Goal: Task Accomplishment & Management: Use online tool/utility

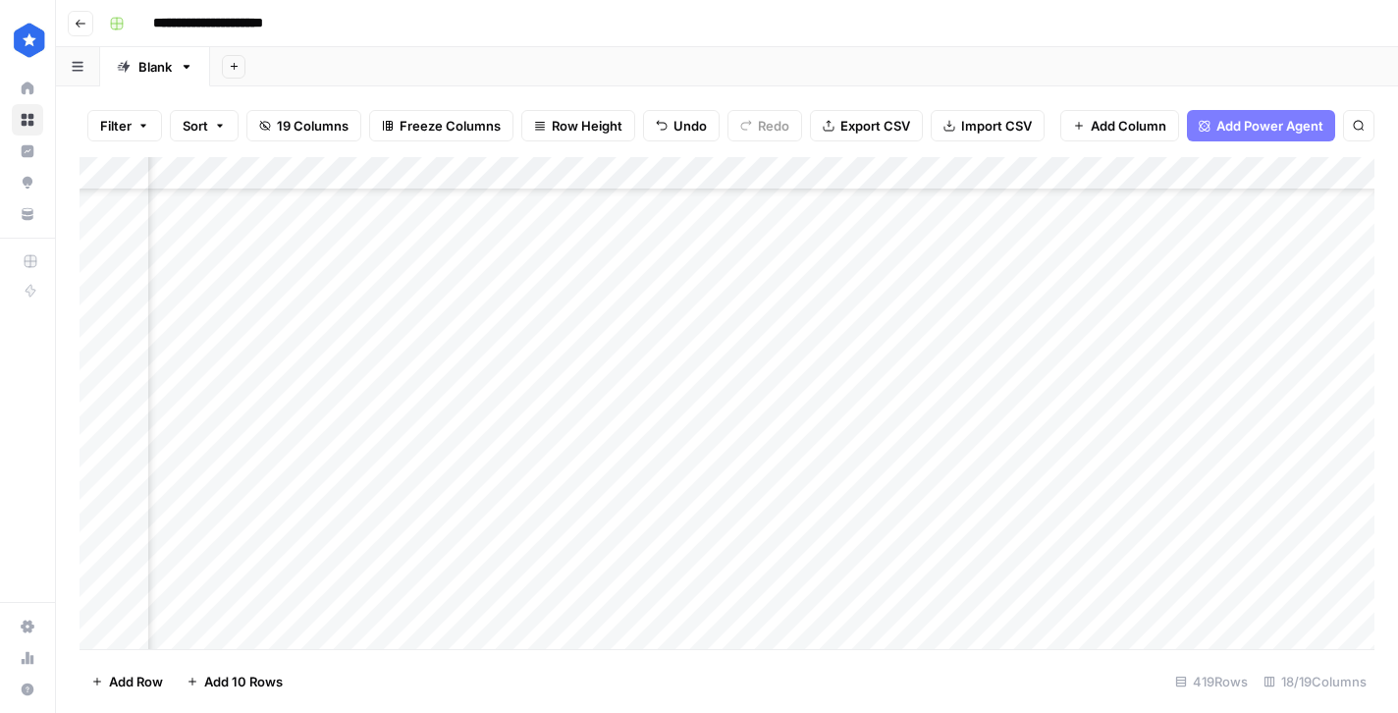
scroll to position [13554, 610]
click at [536, 562] on div "Add Column" at bounding box center [726, 403] width 1294 height 492
click at [1251, 575] on div "Add Column" at bounding box center [726, 403] width 1294 height 492
click at [1297, 565] on div "Add Column" at bounding box center [726, 403] width 1294 height 492
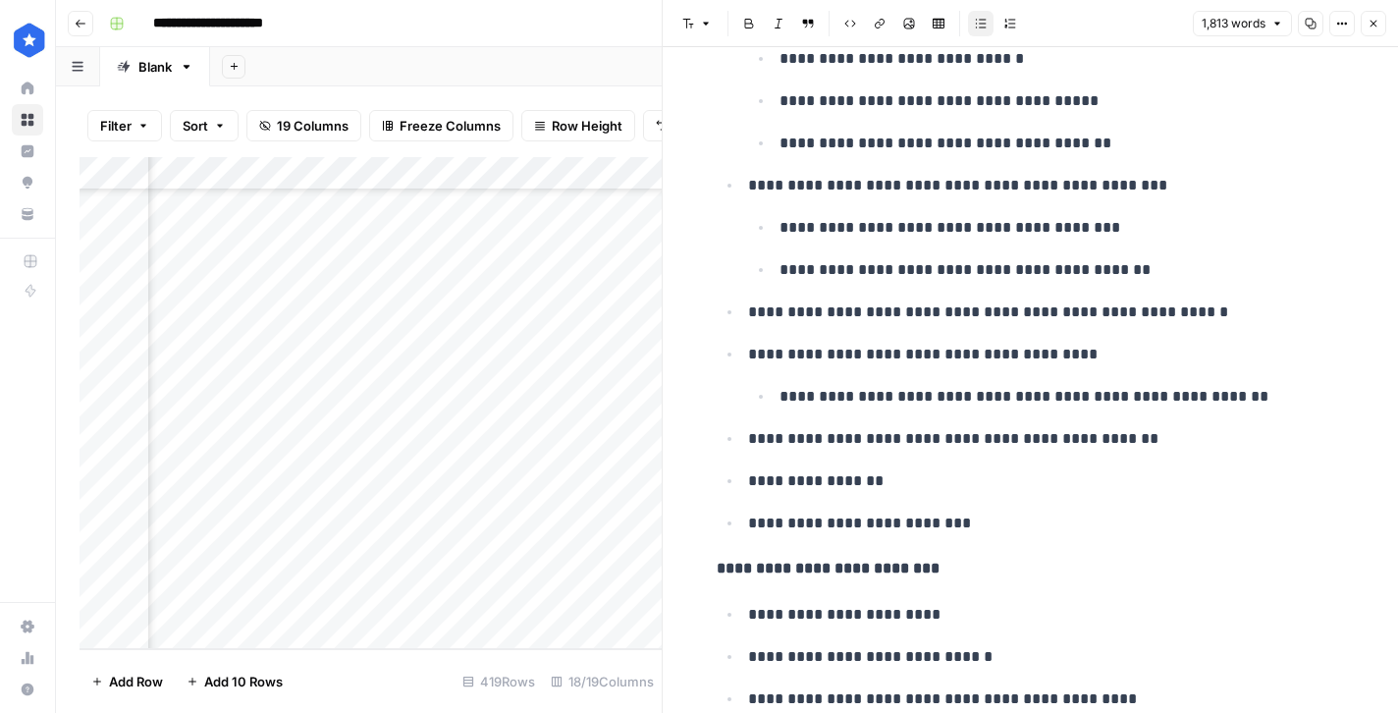
scroll to position [1987, 0]
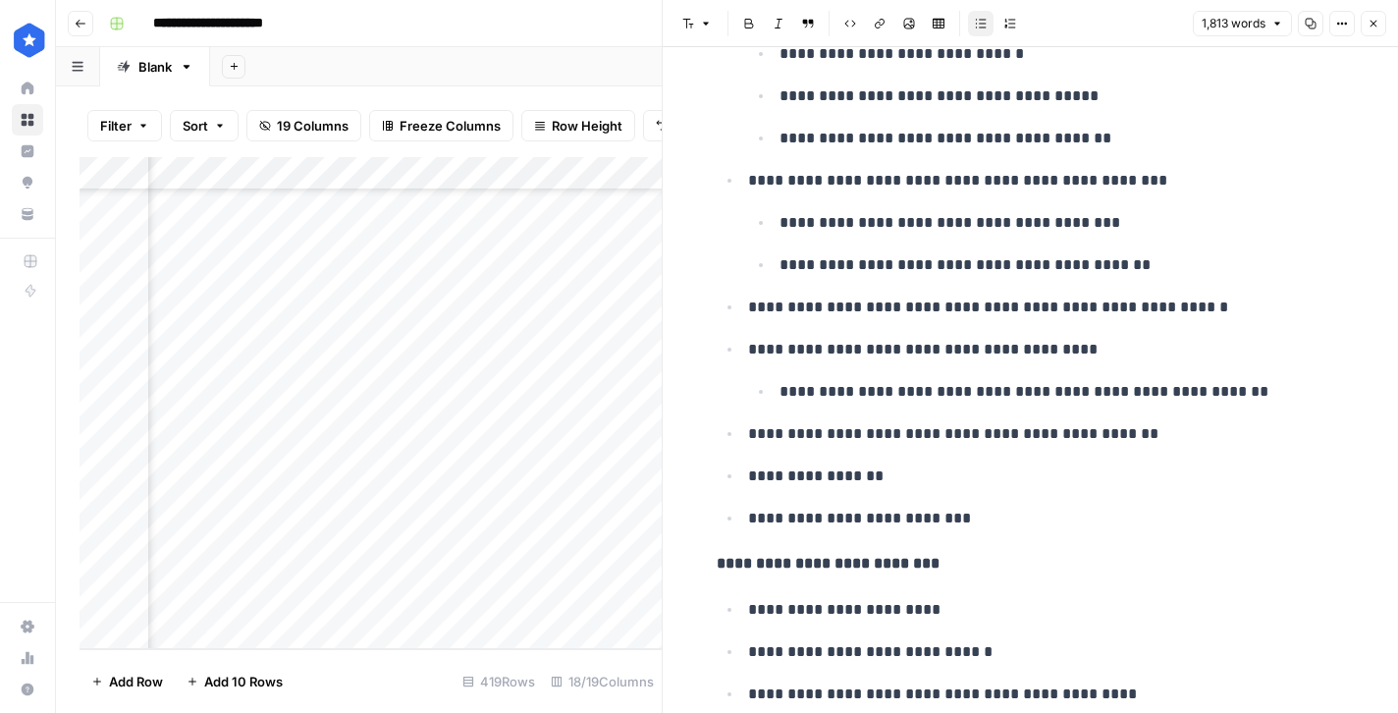
click at [1370, 24] on icon "button" at bounding box center [1373, 24] width 12 height 12
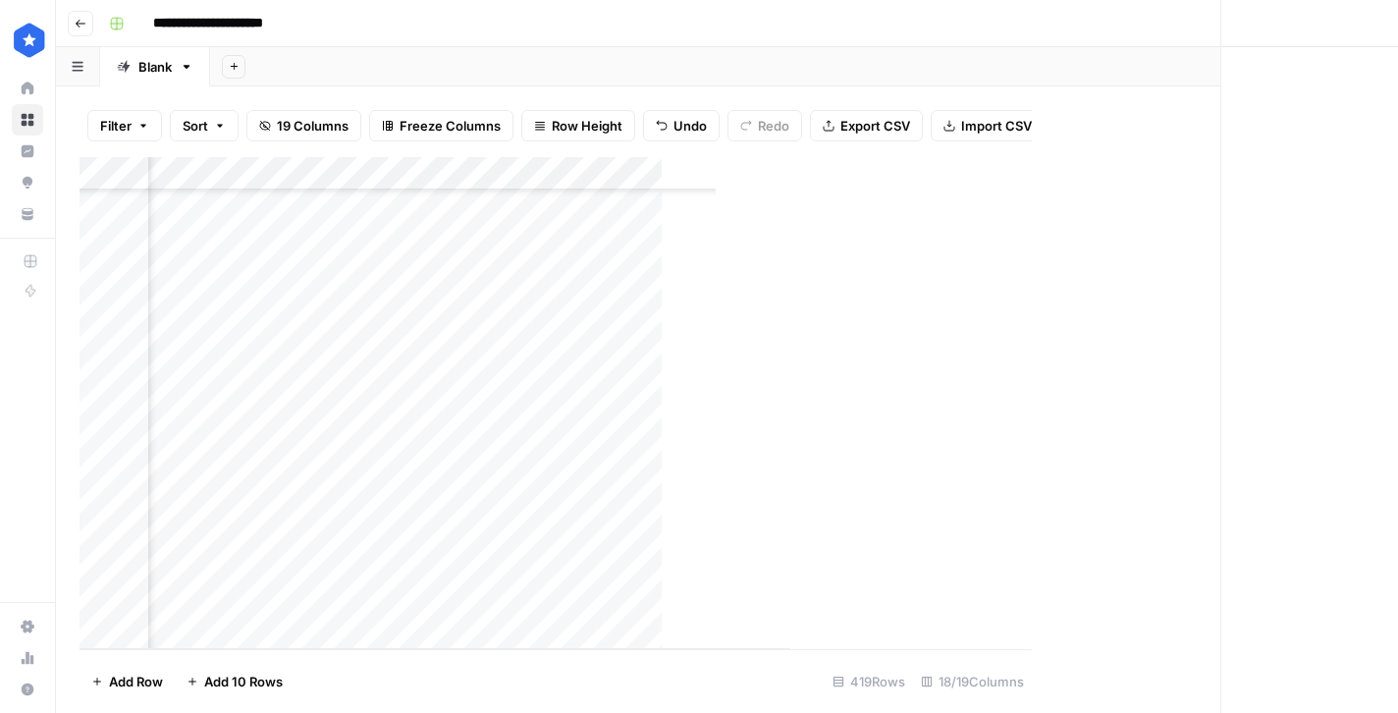
click at [543, 598] on div "Add Column" at bounding box center [434, 403] width 711 height 492
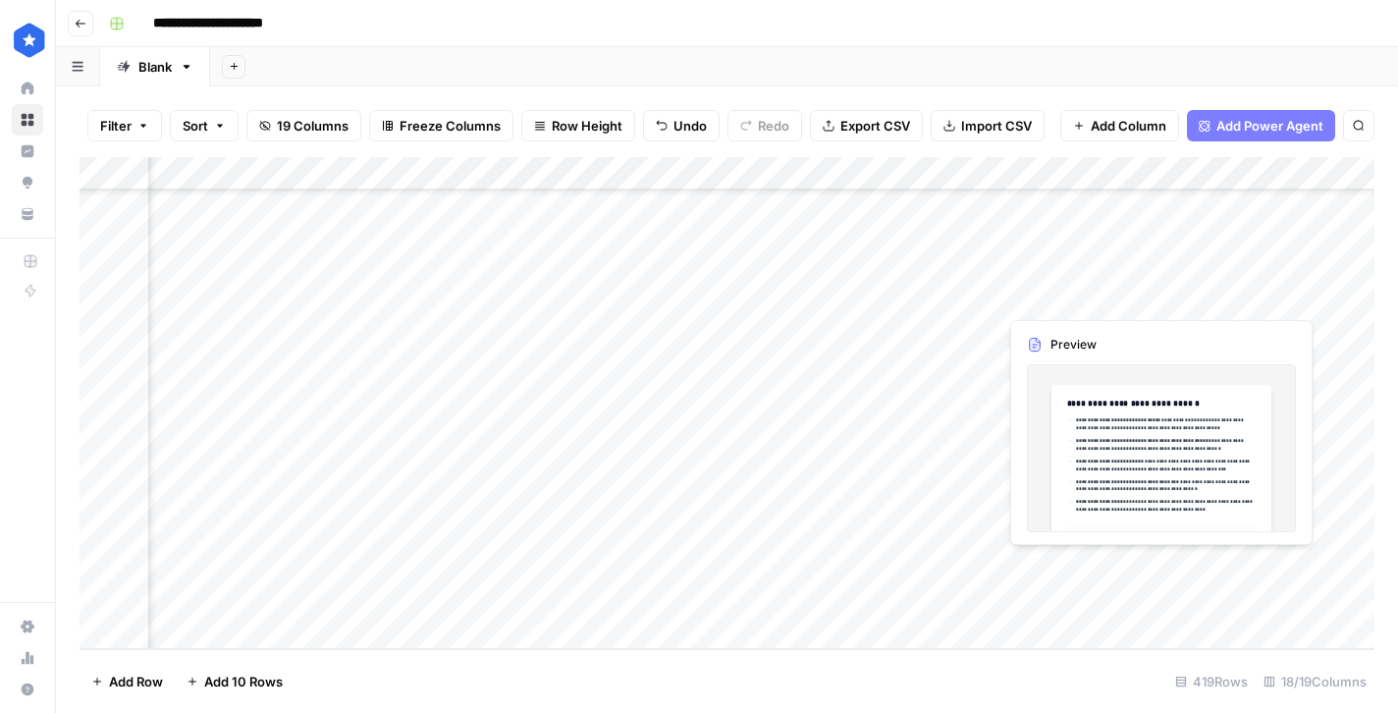
click at [1189, 603] on div "Add Column" at bounding box center [726, 403] width 1294 height 492
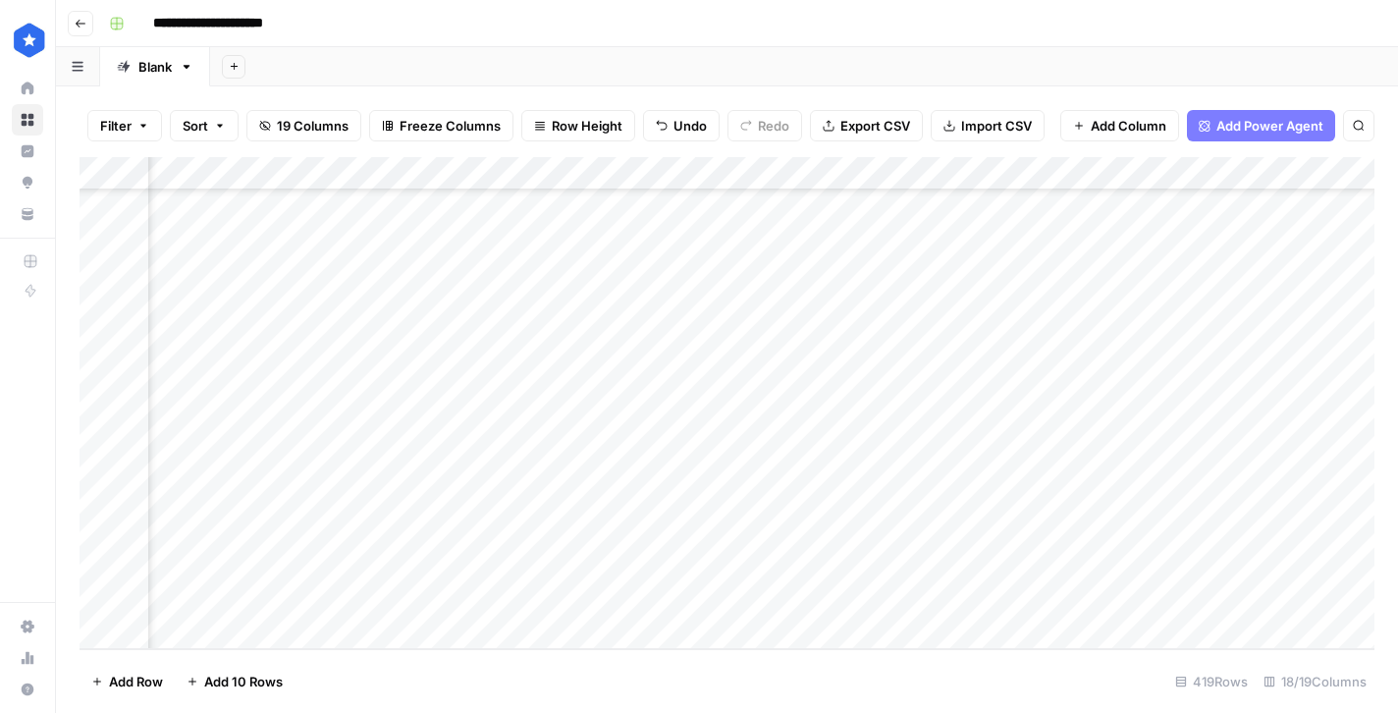
click at [1305, 598] on div "Add Column" at bounding box center [726, 403] width 1294 height 492
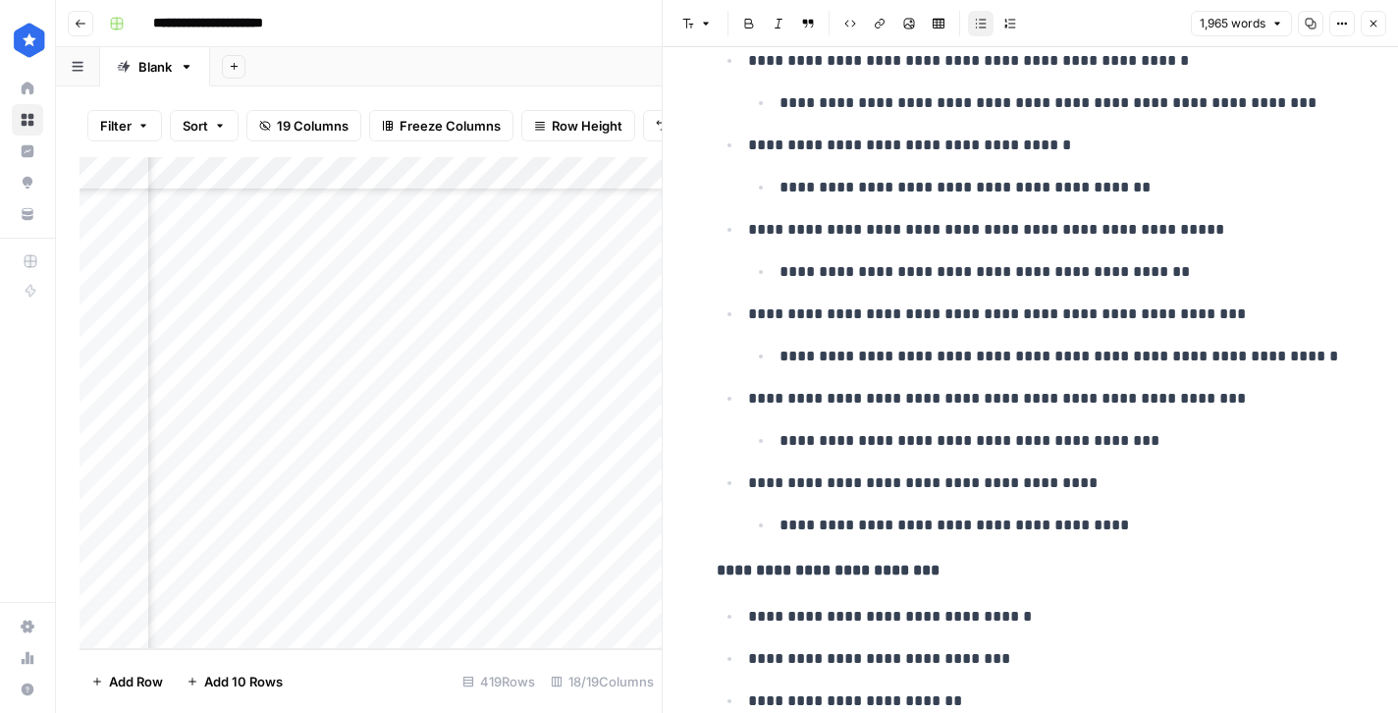
scroll to position [1308, 0]
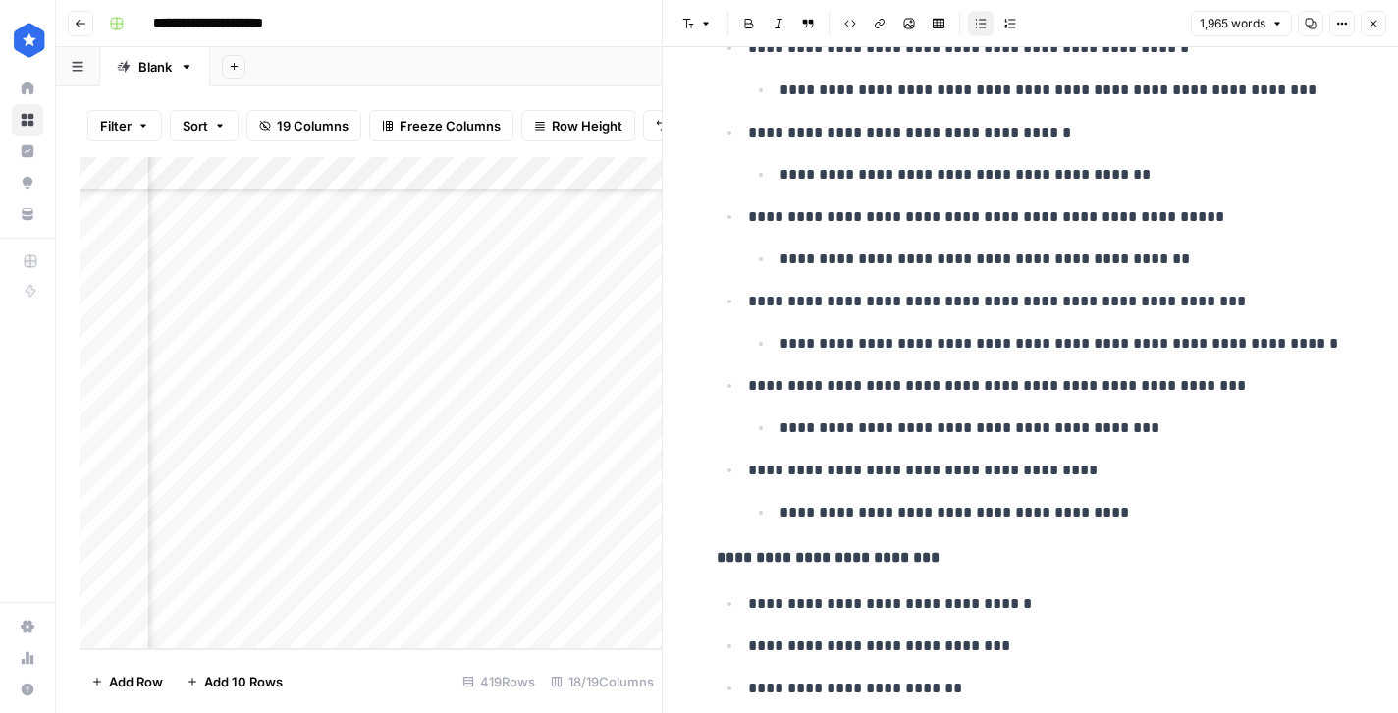
click at [1373, 22] on icon "button" at bounding box center [1373, 24] width 12 height 12
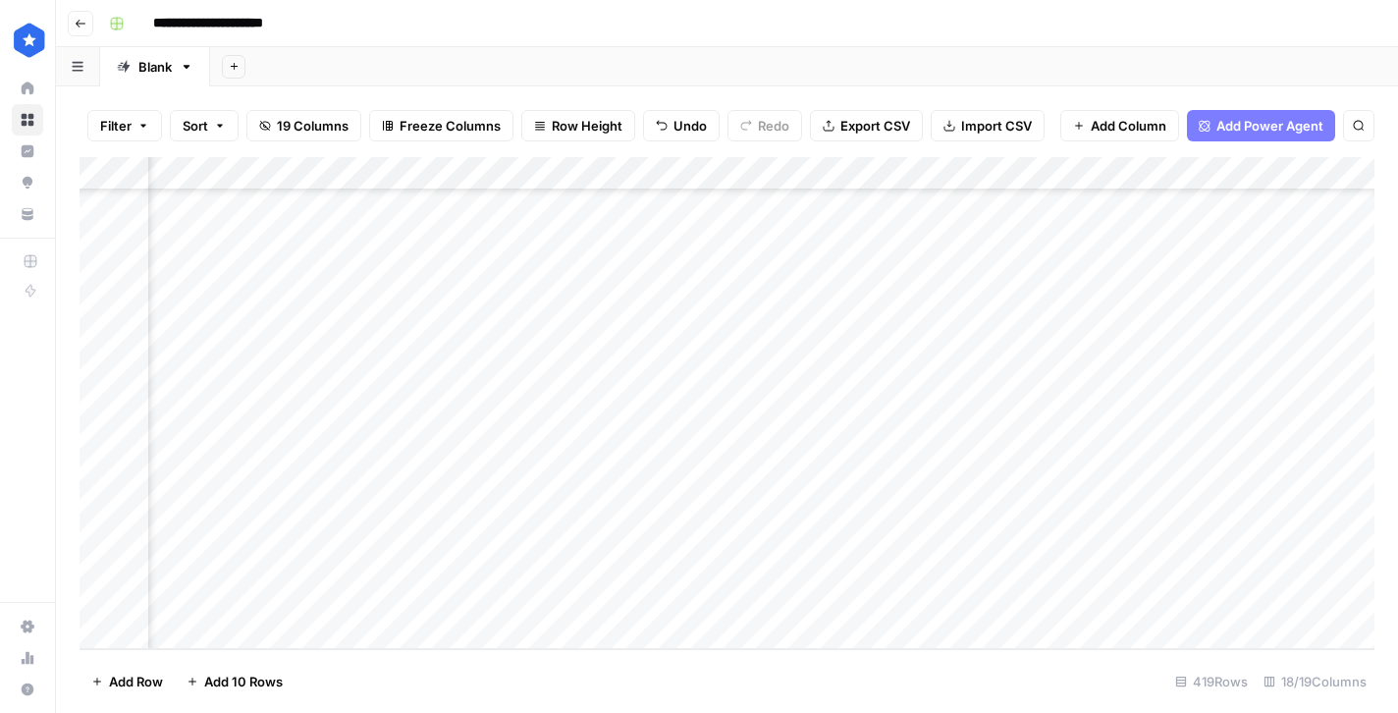
click at [388, 361] on div "Add Column" at bounding box center [726, 403] width 1294 height 492
click at [1225, 362] on div "Add Column" at bounding box center [726, 403] width 1294 height 492
click at [1302, 362] on div "Add Column" at bounding box center [726, 403] width 1294 height 492
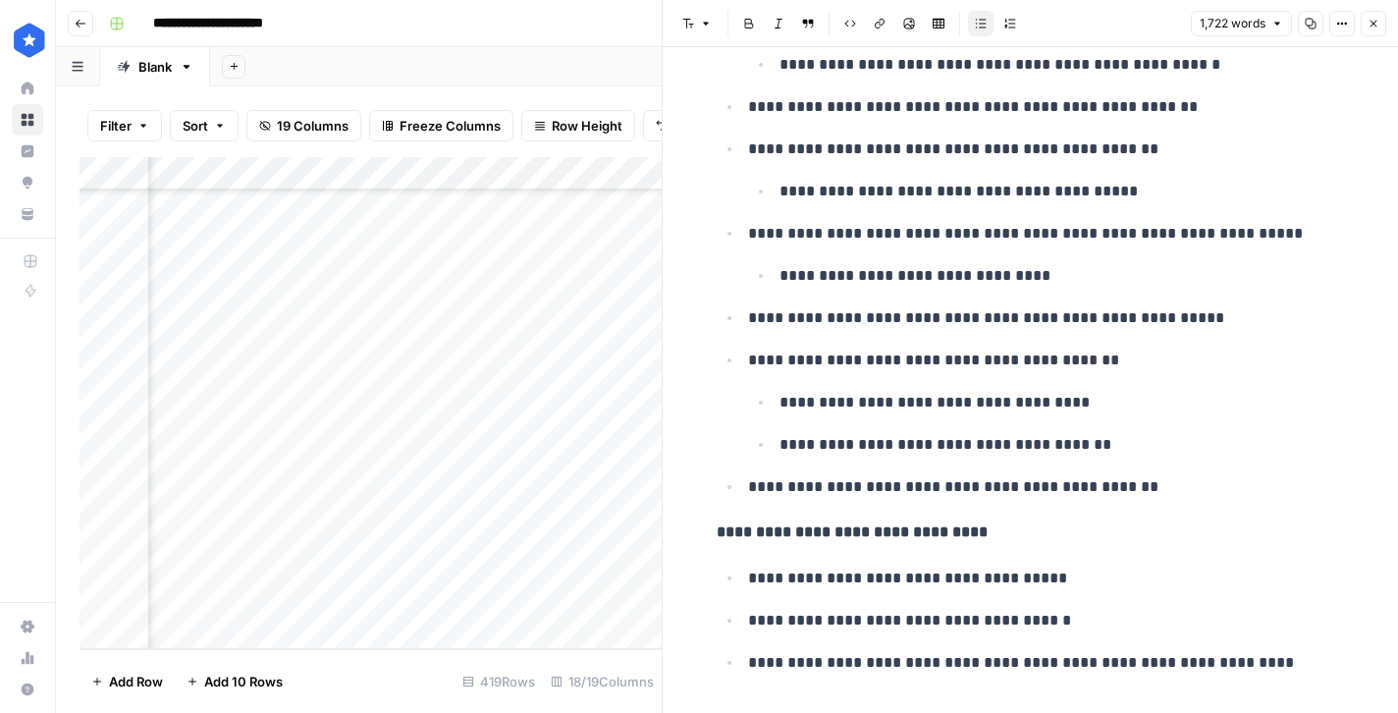
scroll to position [1597, 0]
